Goal: Find specific page/section: Find specific page/section

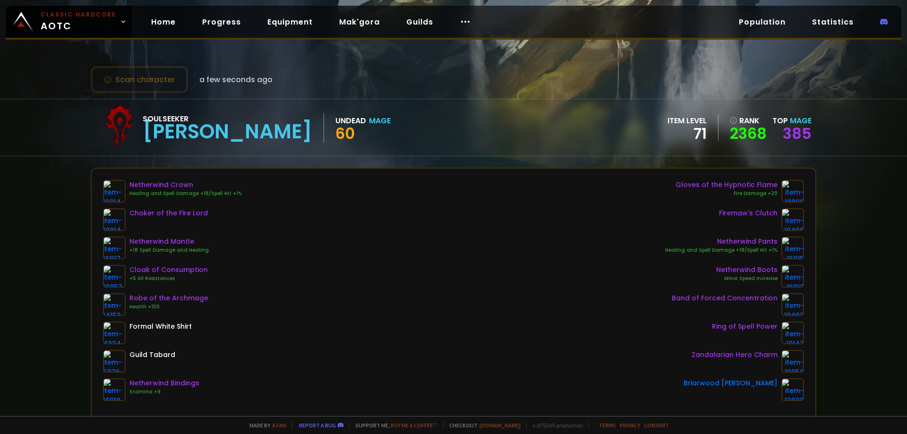
scroll to position [47, 0]
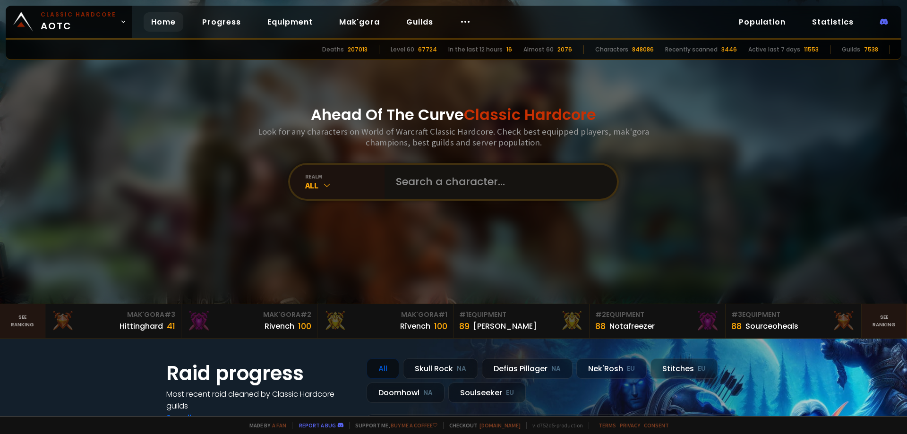
click at [434, 183] on input "text" at bounding box center [498, 182] width 216 height 34
type input "robothc"
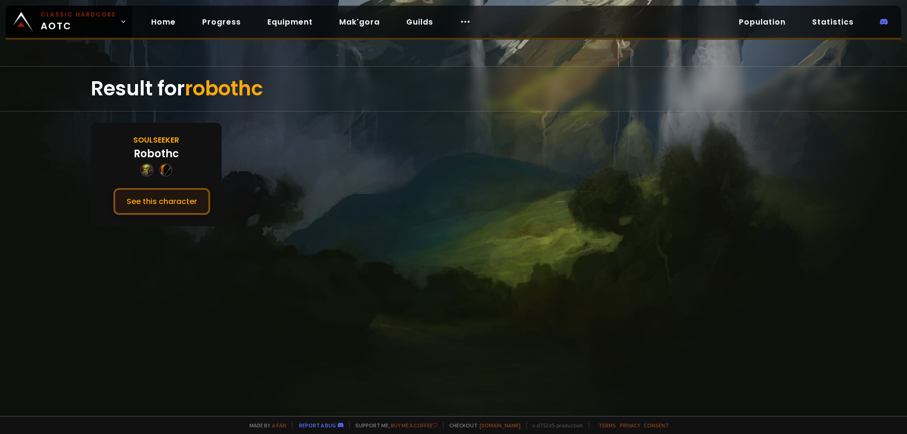
click at [190, 208] on button "See this character" at bounding box center [161, 201] width 97 height 27
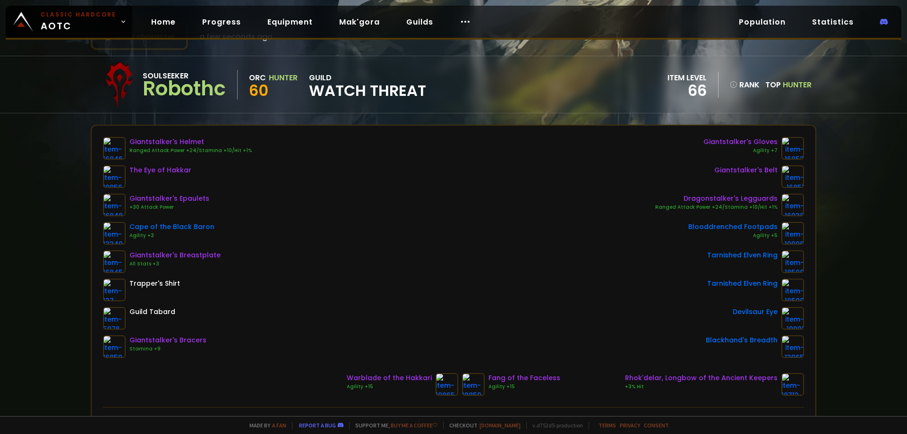
scroll to position [47, 0]
